Goal: Navigation & Orientation: Find specific page/section

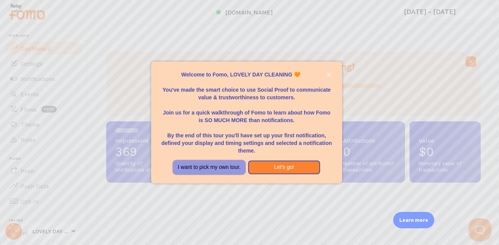
click at [219, 167] on button "I want to pick my own tour." at bounding box center [209, 168] width 72 height 14
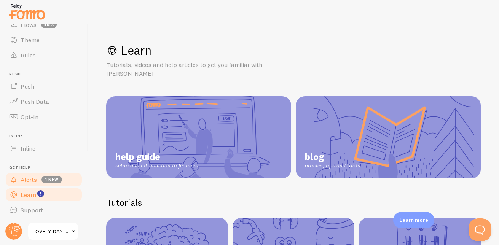
click at [29, 179] on span "Alerts" at bounding box center [29, 180] width 16 height 8
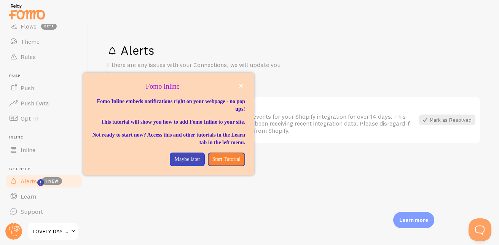
scroll to position [82, 0]
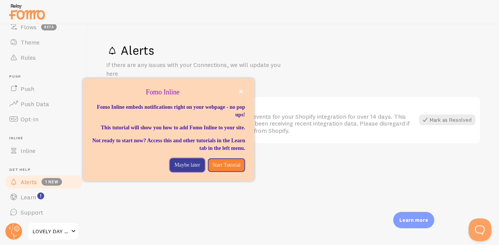
click at [182, 169] on p "Maybe later" at bounding box center [186, 165] width 25 height 8
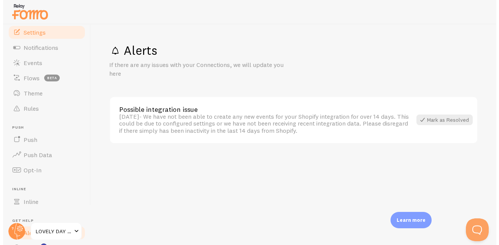
scroll to position [0, 0]
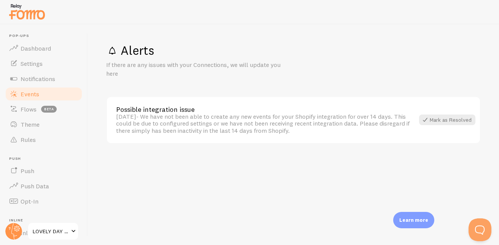
click at [35, 96] on span "Events" at bounding box center [30, 94] width 19 height 8
